Goal: Task Accomplishment & Management: Manage account settings

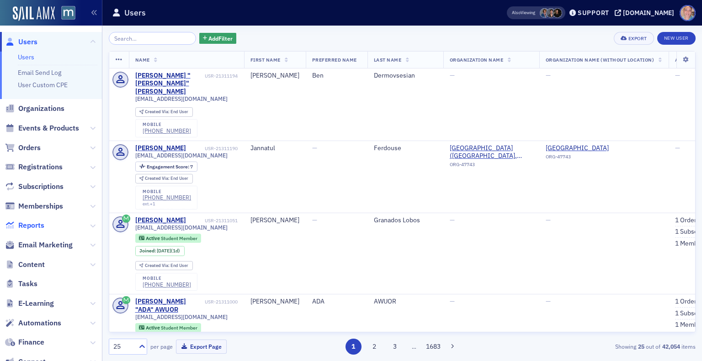
click at [27, 228] on span "Reports" at bounding box center [31, 226] width 26 height 10
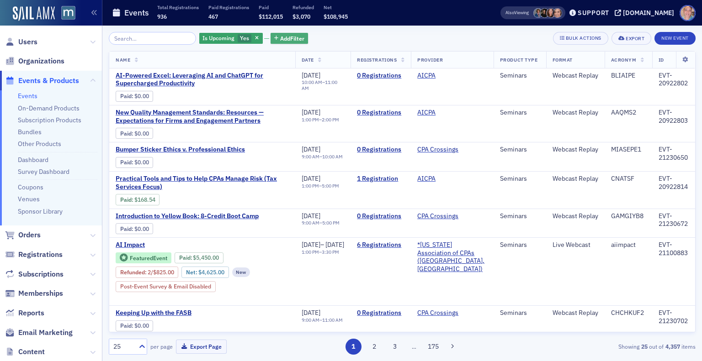
click at [280, 37] on span "Add Filter" at bounding box center [292, 38] width 24 height 8
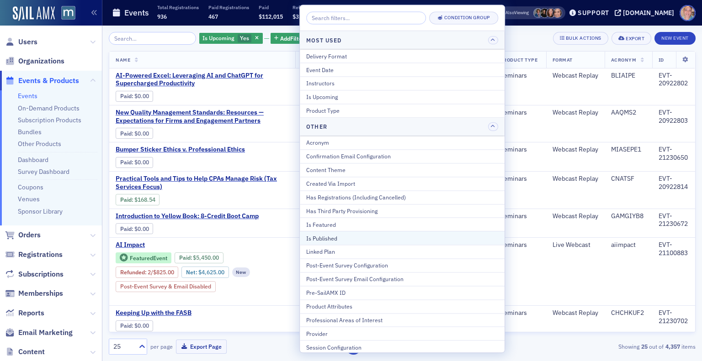
click at [347, 234] on div "Is Published" at bounding box center [402, 238] width 192 height 8
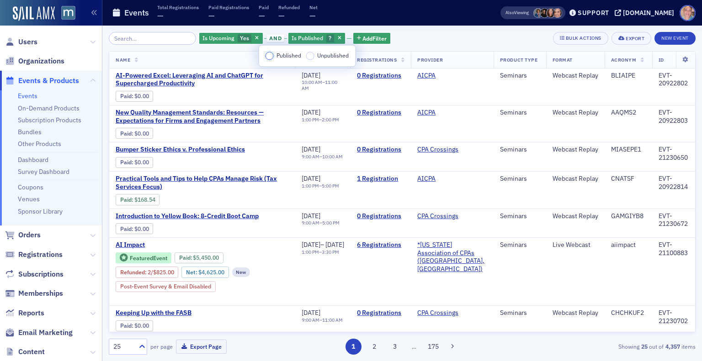
click at [268, 58] on input "Published" at bounding box center [269, 56] width 8 height 8
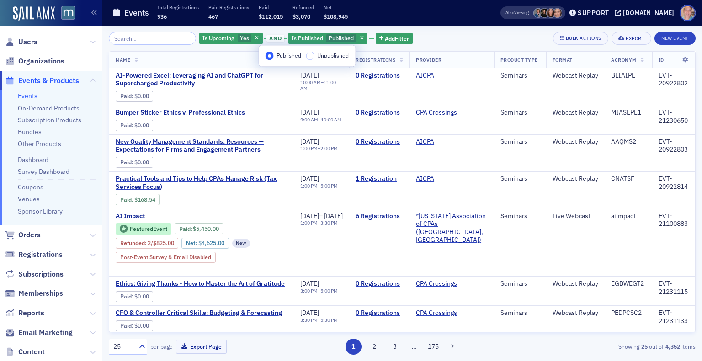
click at [426, 34] on div "Is Upcoming Yes and Is Published Published Add Filter Bulk Actions Export New E…" at bounding box center [402, 38] width 587 height 13
click at [395, 36] on span "Add Filter" at bounding box center [397, 38] width 24 height 8
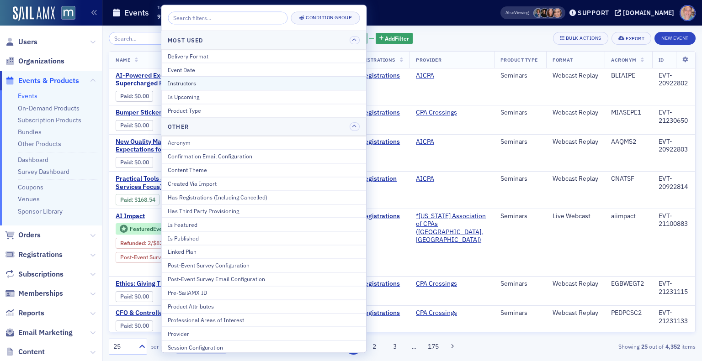
click at [228, 79] on div "Instructors" at bounding box center [264, 83] width 192 height 8
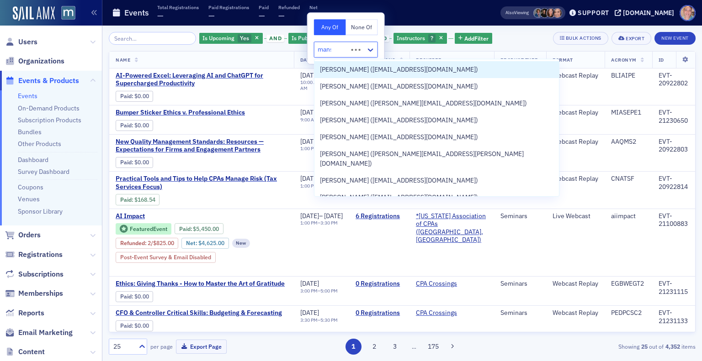
type input "mansp"
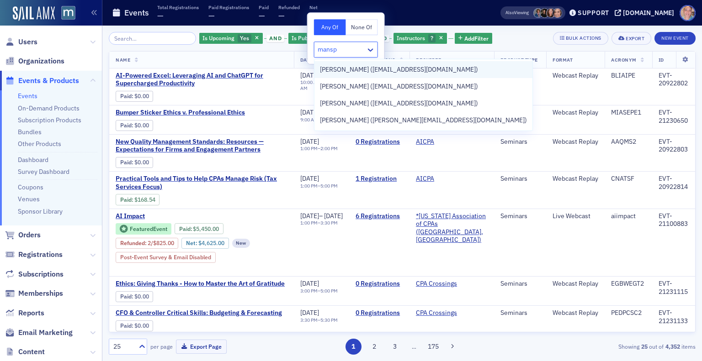
click at [424, 69] on span "Mike Manspeaker (mmanspeaker@sek.com)" at bounding box center [399, 70] width 158 height 10
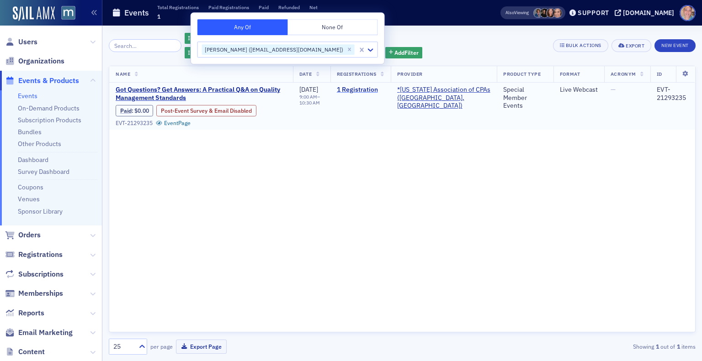
click at [378, 89] on link "1 Registration" at bounding box center [361, 90] width 48 height 8
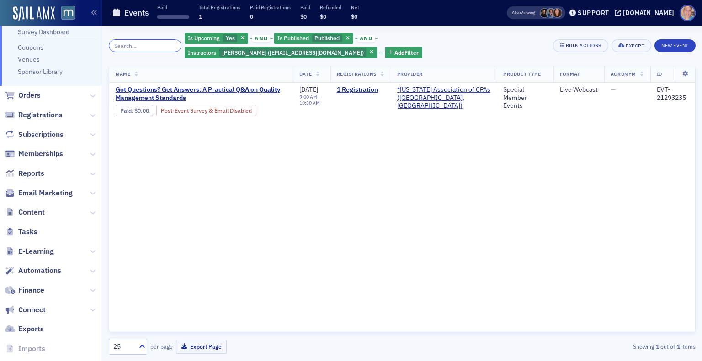
scroll to position [175, 0]
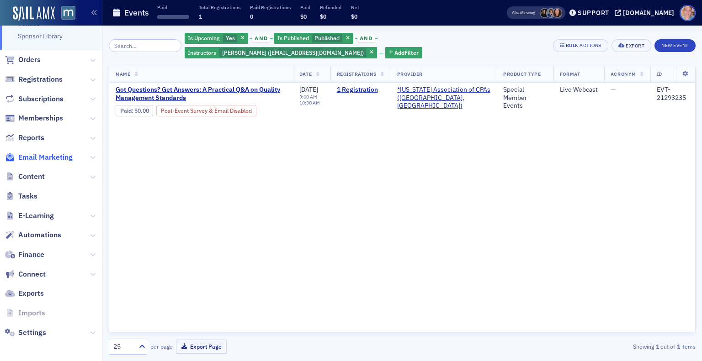
click at [37, 155] on span "Email Marketing" at bounding box center [45, 158] width 54 height 10
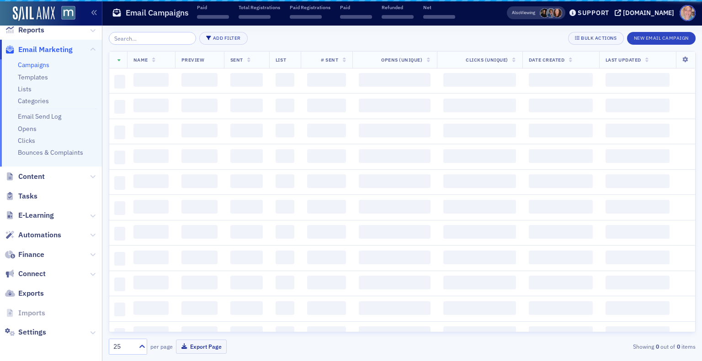
scroll to position [148, 0]
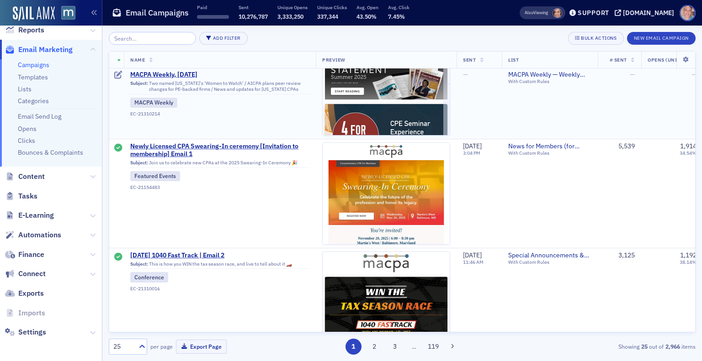
scroll to position [148, 0]
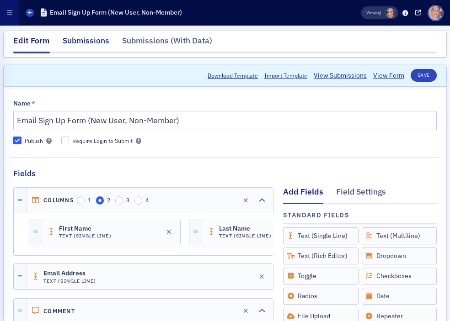
click at [93, 43] on div "Submissions" at bounding box center [86, 43] width 47 height 17
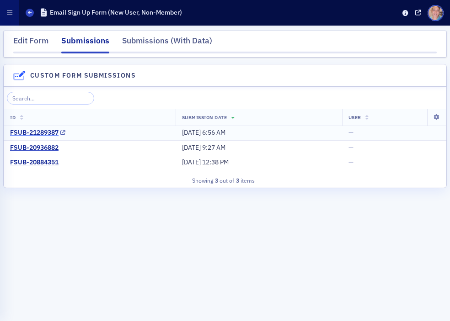
click at [50, 135] on div "FSUB-21289387" at bounding box center [34, 133] width 48 height 8
click at [63, 147] on icon at bounding box center [62, 147] width 5 height 5
click at [64, 162] on icon at bounding box center [62, 162] width 5 height 5
